Goal: Register for event/course

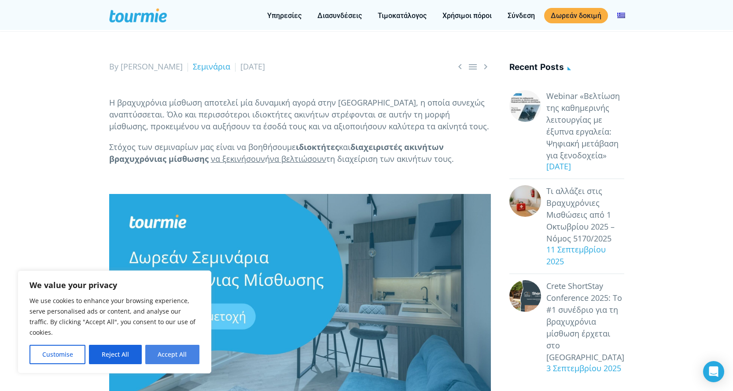
click at [172, 356] on button "Accept All" at bounding box center [172, 354] width 54 height 19
checkbox input "true"
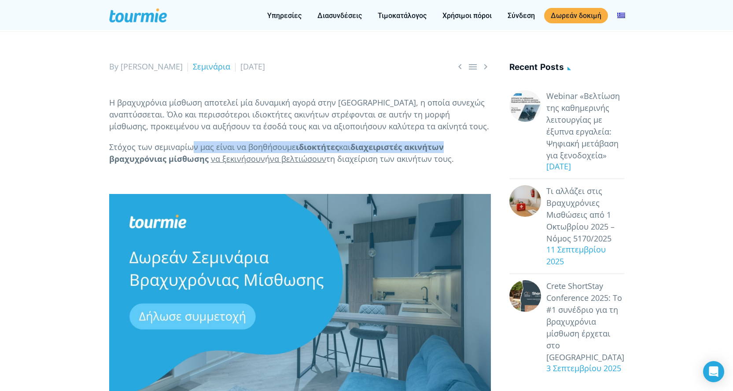
drag, startPoint x: 270, startPoint y: 150, endPoint x: 446, endPoint y: 151, distance: 176.1
click at [446, 151] on p "Στόχος των σεμιναρίων μας είναι να βοηθήσουμε ιδιοκτήτες και διαχειριστές ακινή…" at bounding box center [300, 153] width 382 height 24
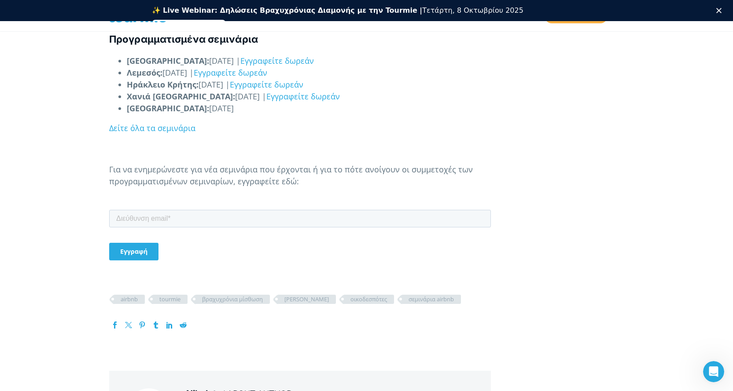
scroll to position [838, 0]
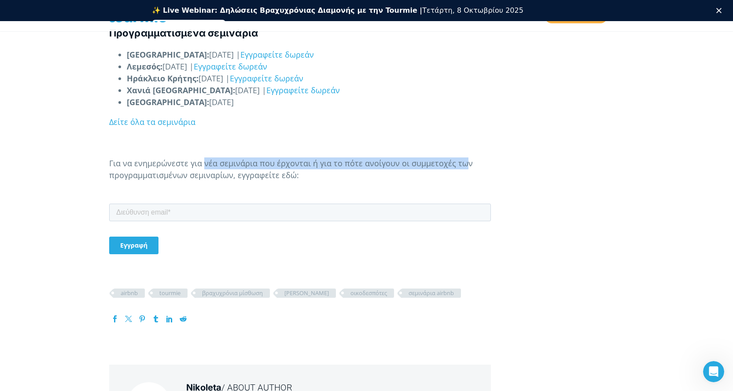
drag, startPoint x: 264, startPoint y: 163, endPoint x: 461, endPoint y: 163, distance: 196.4
click at [461, 163] on p "Για να ενημερώνεστε για νέα σεμινάρια που έρχονται ή για το πότε ανοίγουν οι συ…" at bounding box center [300, 170] width 382 height 24
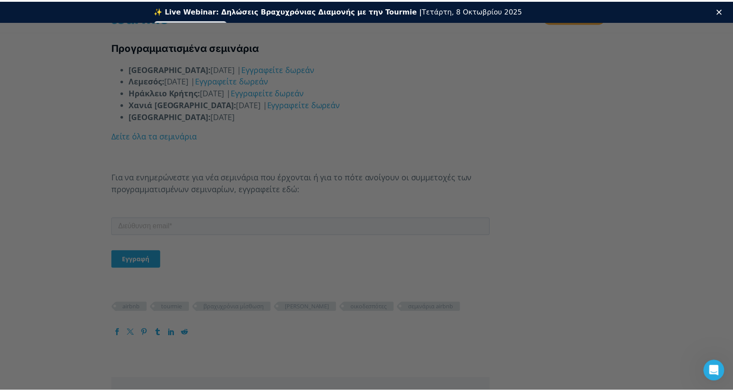
scroll to position [823, 0]
